Goal: Transaction & Acquisition: Purchase product/service

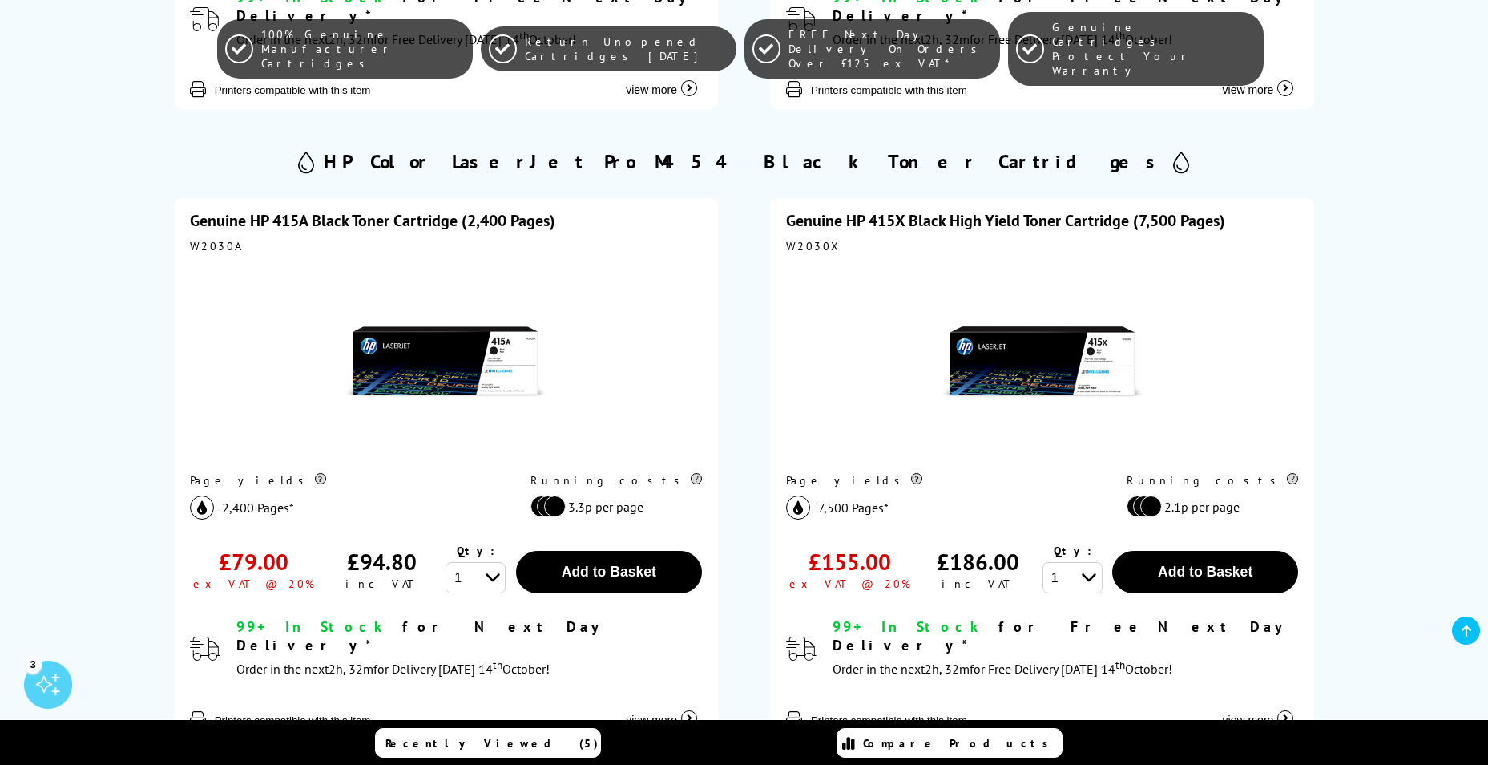
scroll to position [1042, 0]
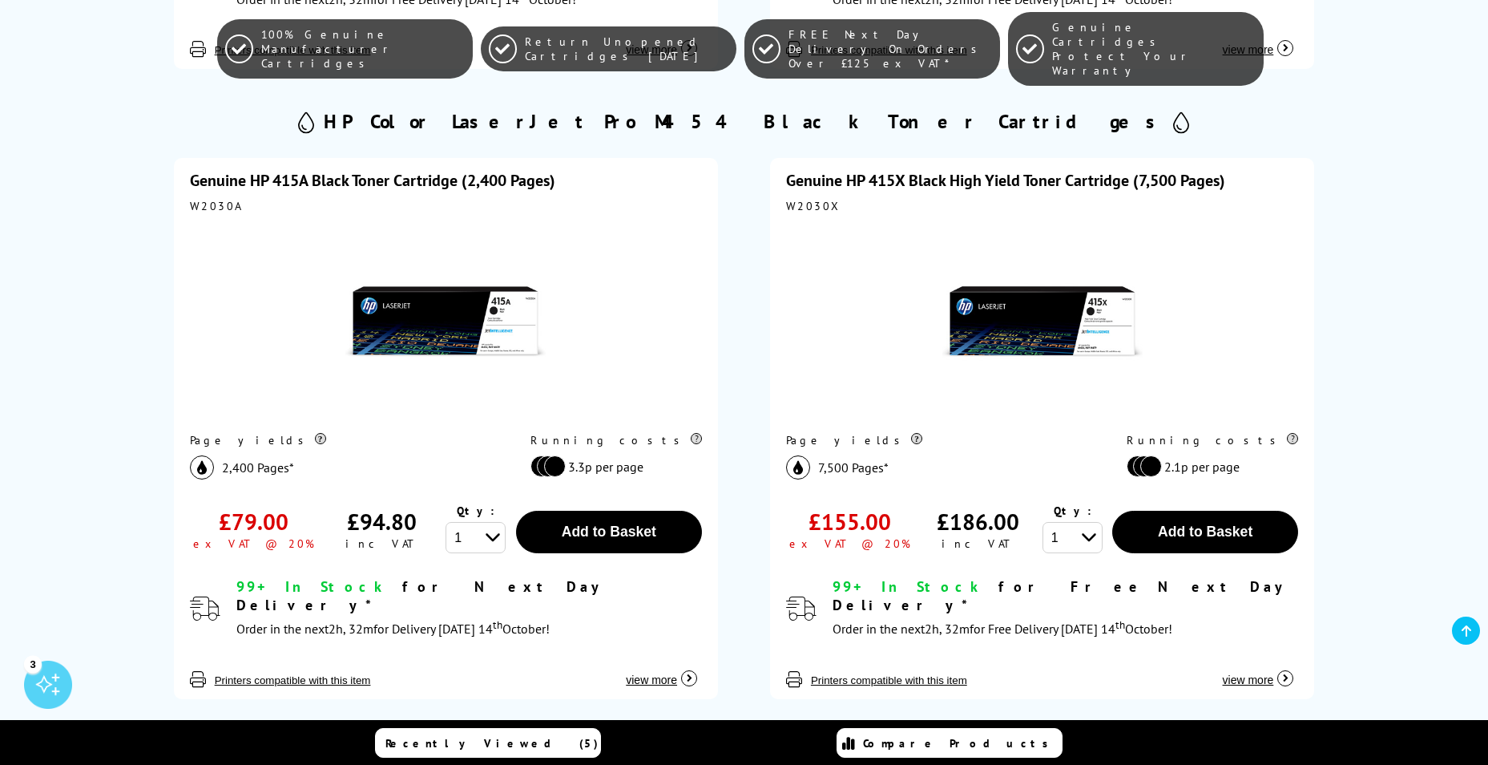
click at [213, 199] on div "W2030A" at bounding box center [446, 206] width 512 height 14
copy div "W2030A"
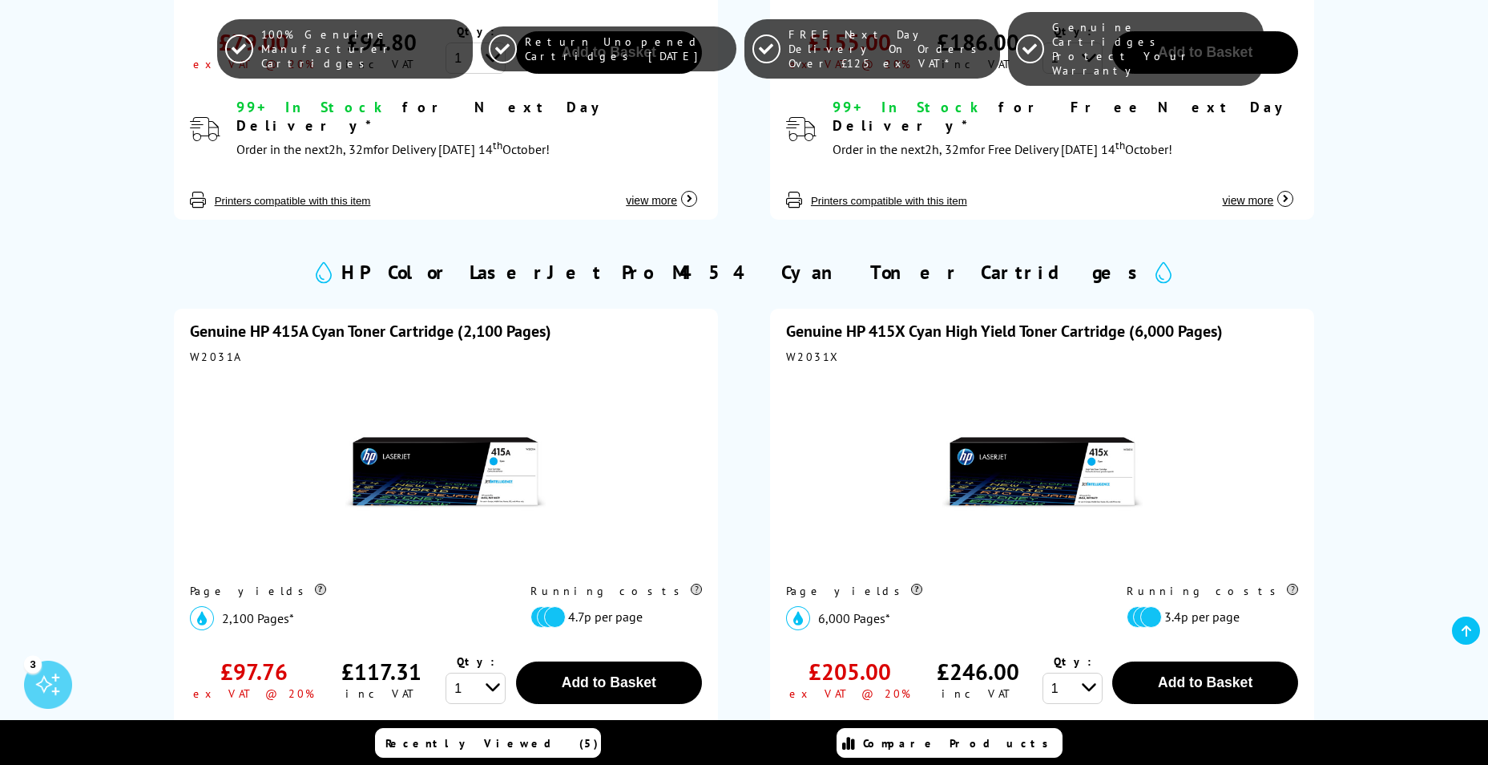
scroll to position [1523, 0]
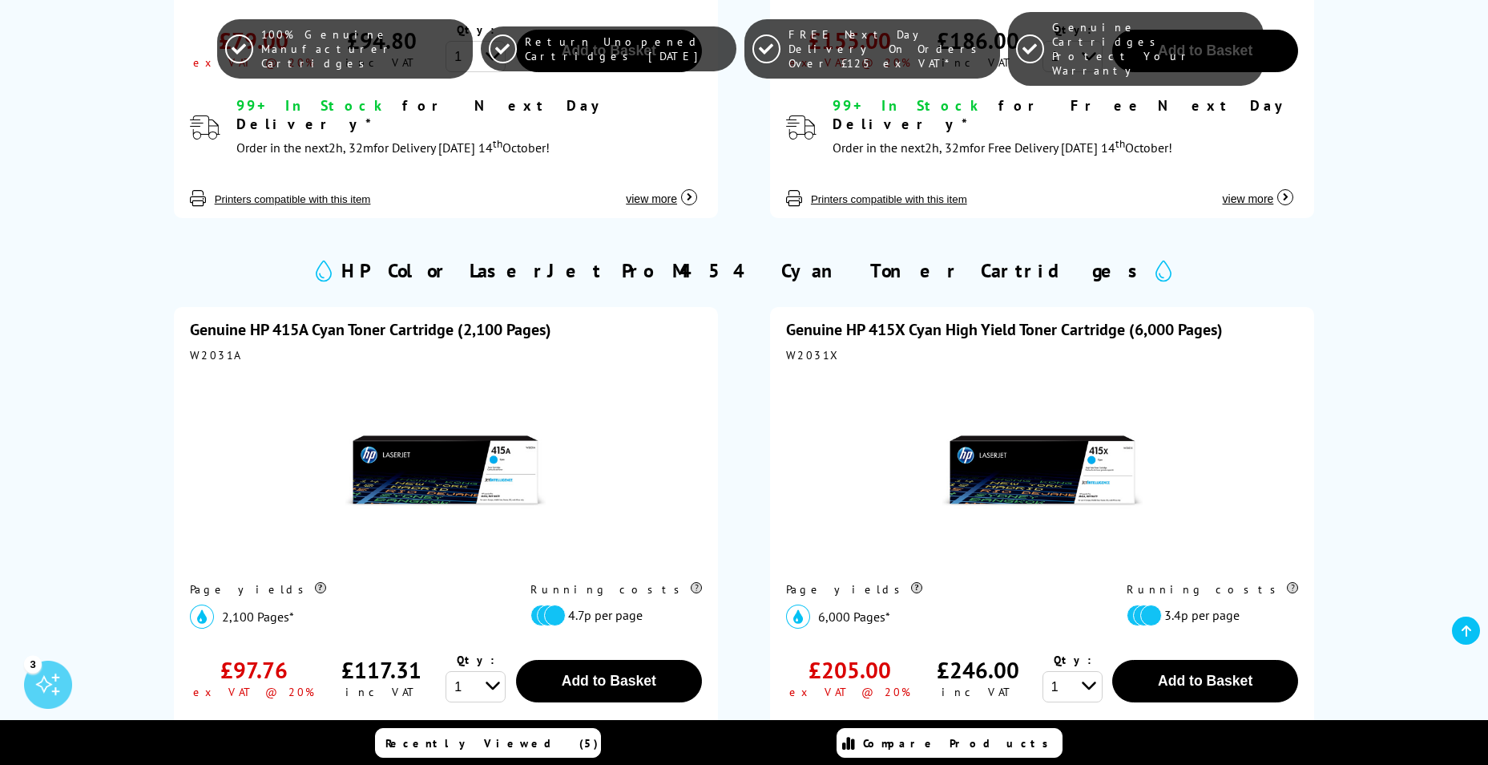
click at [209, 348] on div "W2031A" at bounding box center [446, 355] width 512 height 14
copy div "W2031A"
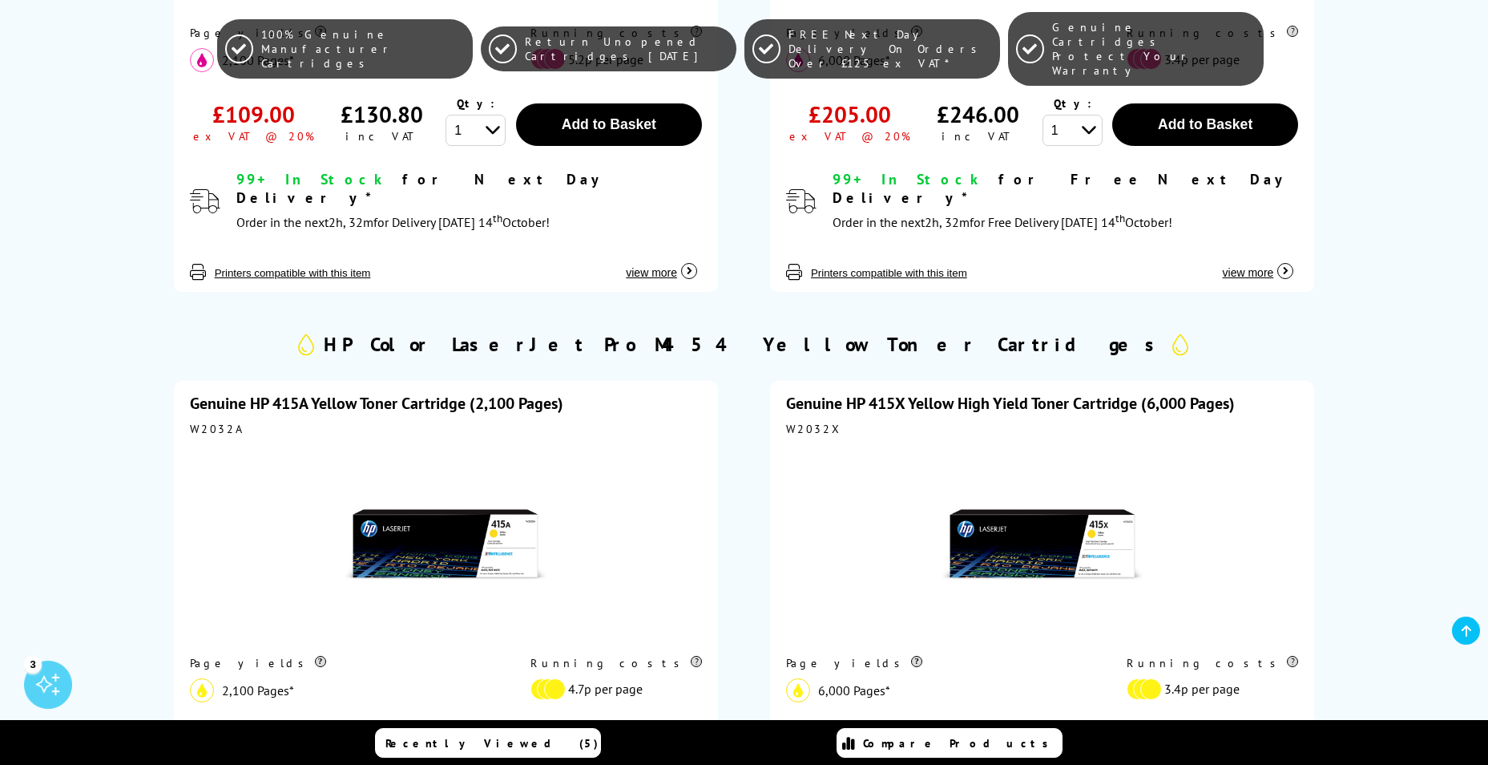
scroll to position [2725, 0]
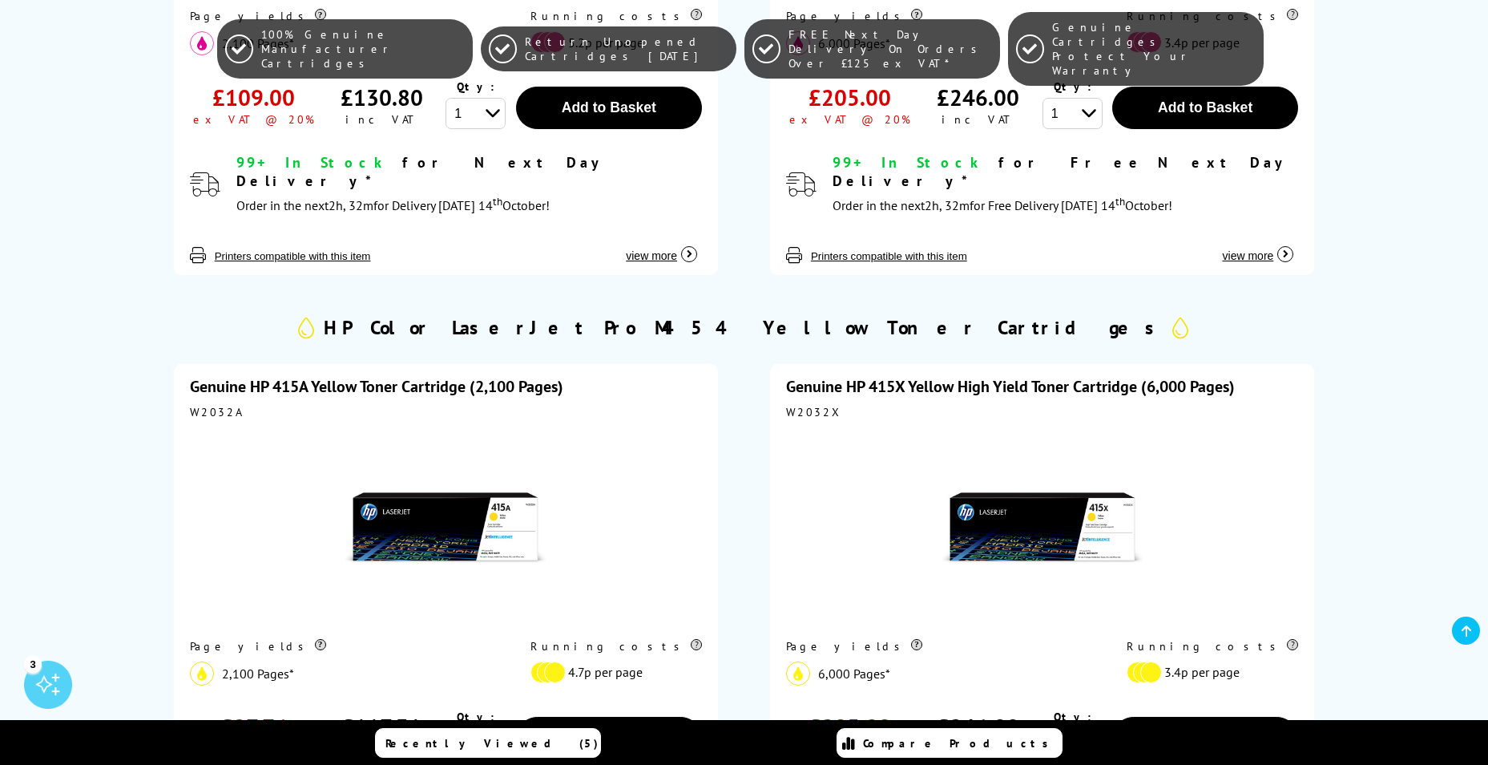
click at [210, 405] on div "W2032A" at bounding box center [446, 412] width 512 height 14
copy div "W2032A"
